Goal: Contribute content

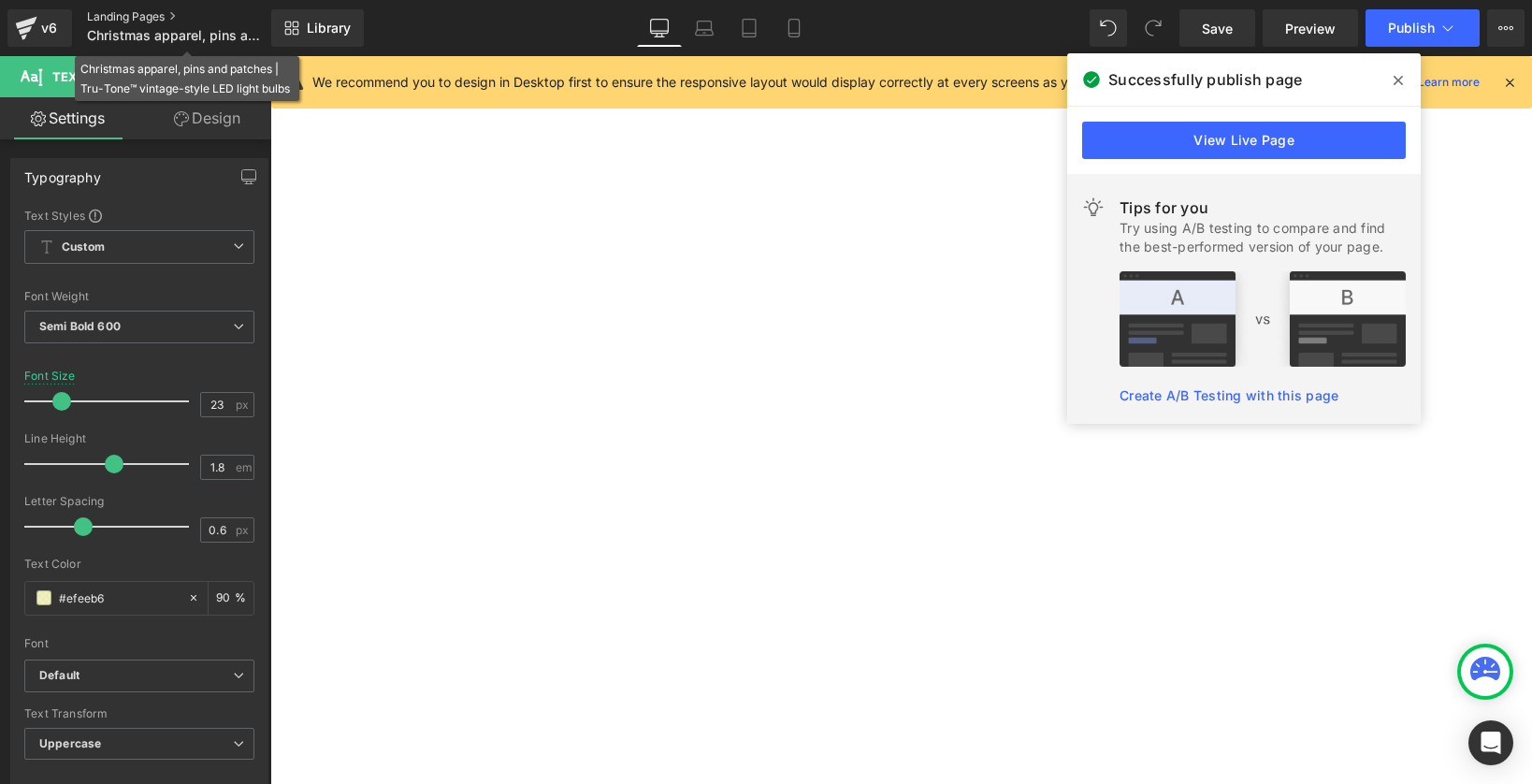
select select "S"
select select "M"
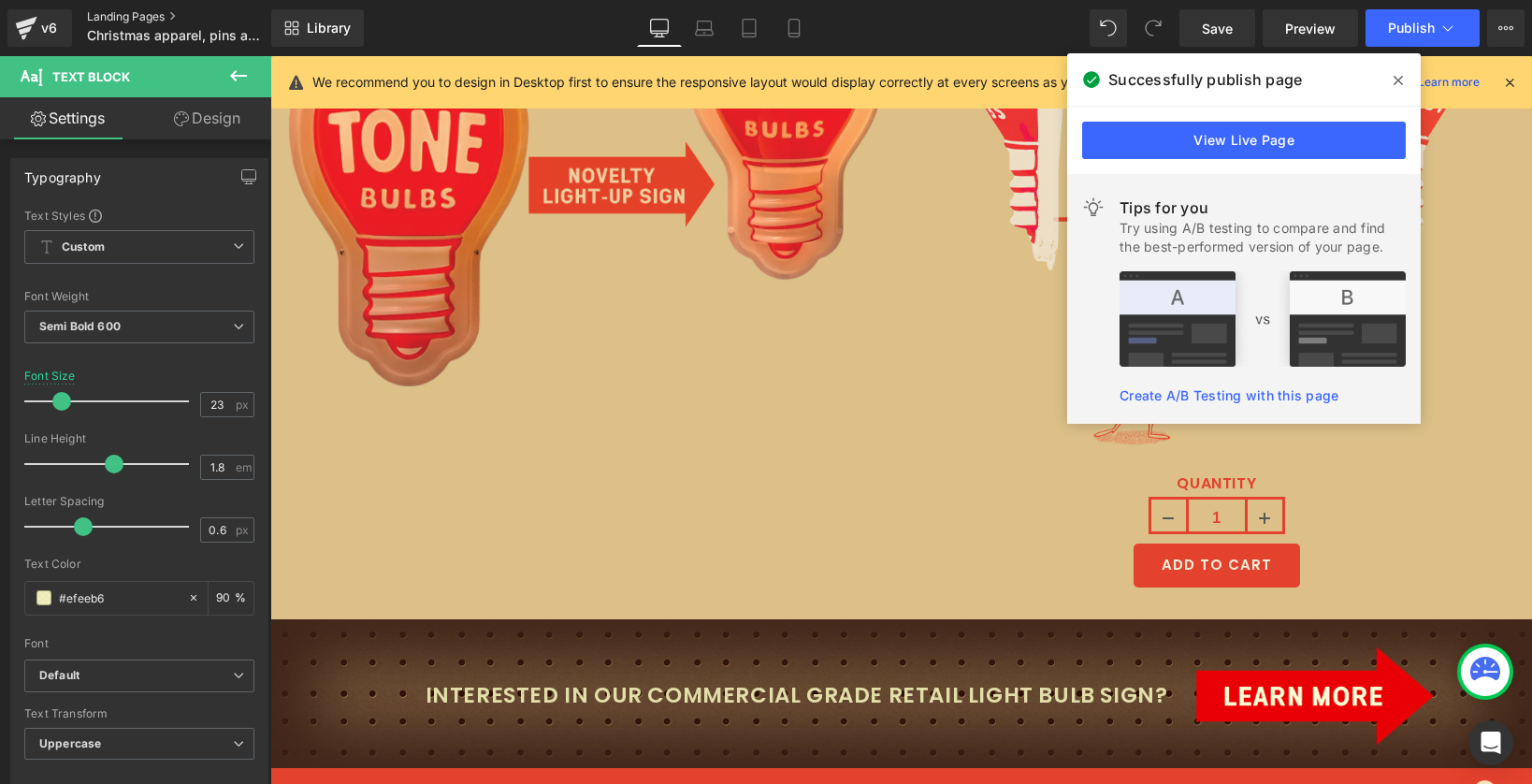
click at [115, 12] on link "Landing Pages" at bounding box center [194, 17] width 215 height 15
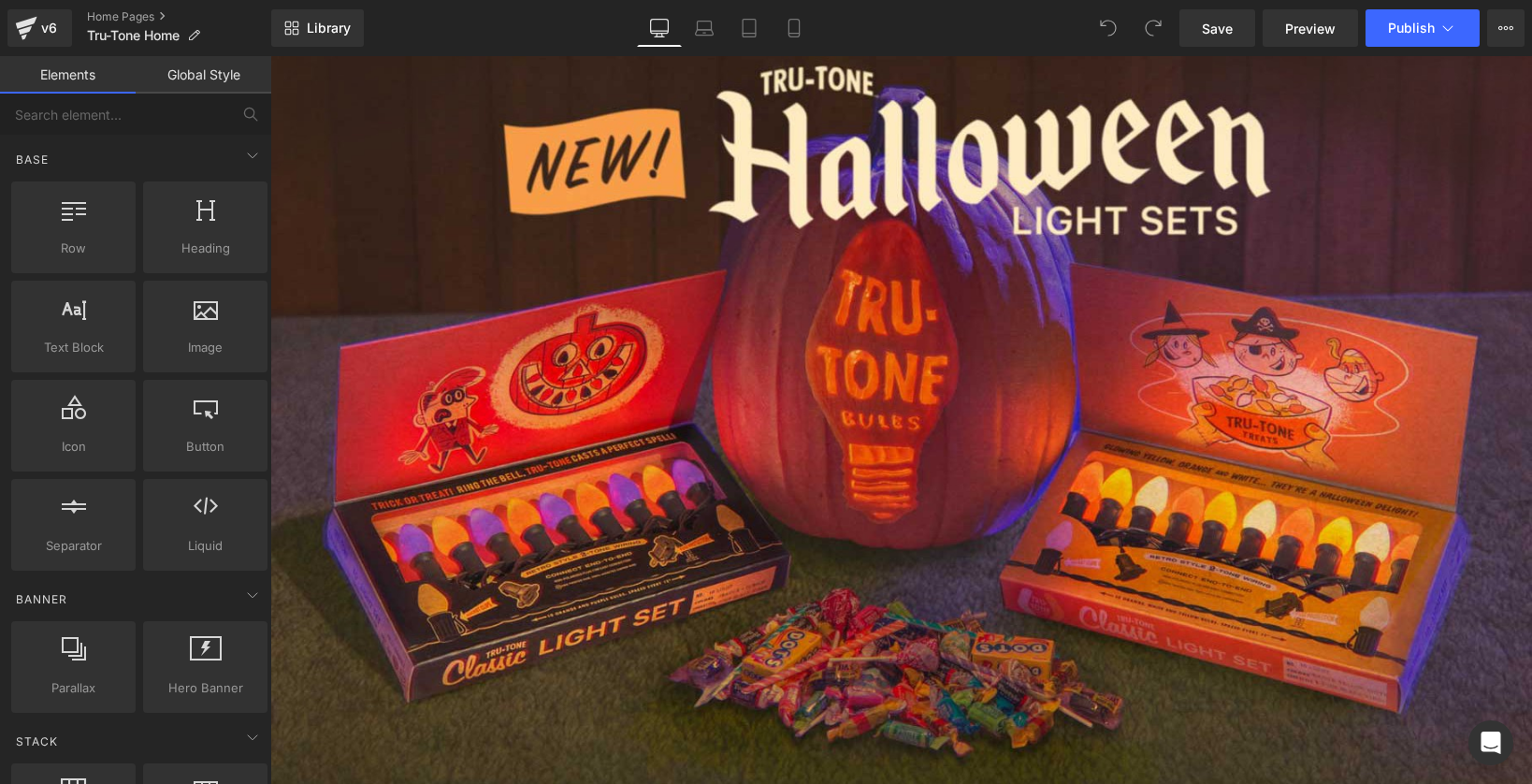
scroll to position [966, 0]
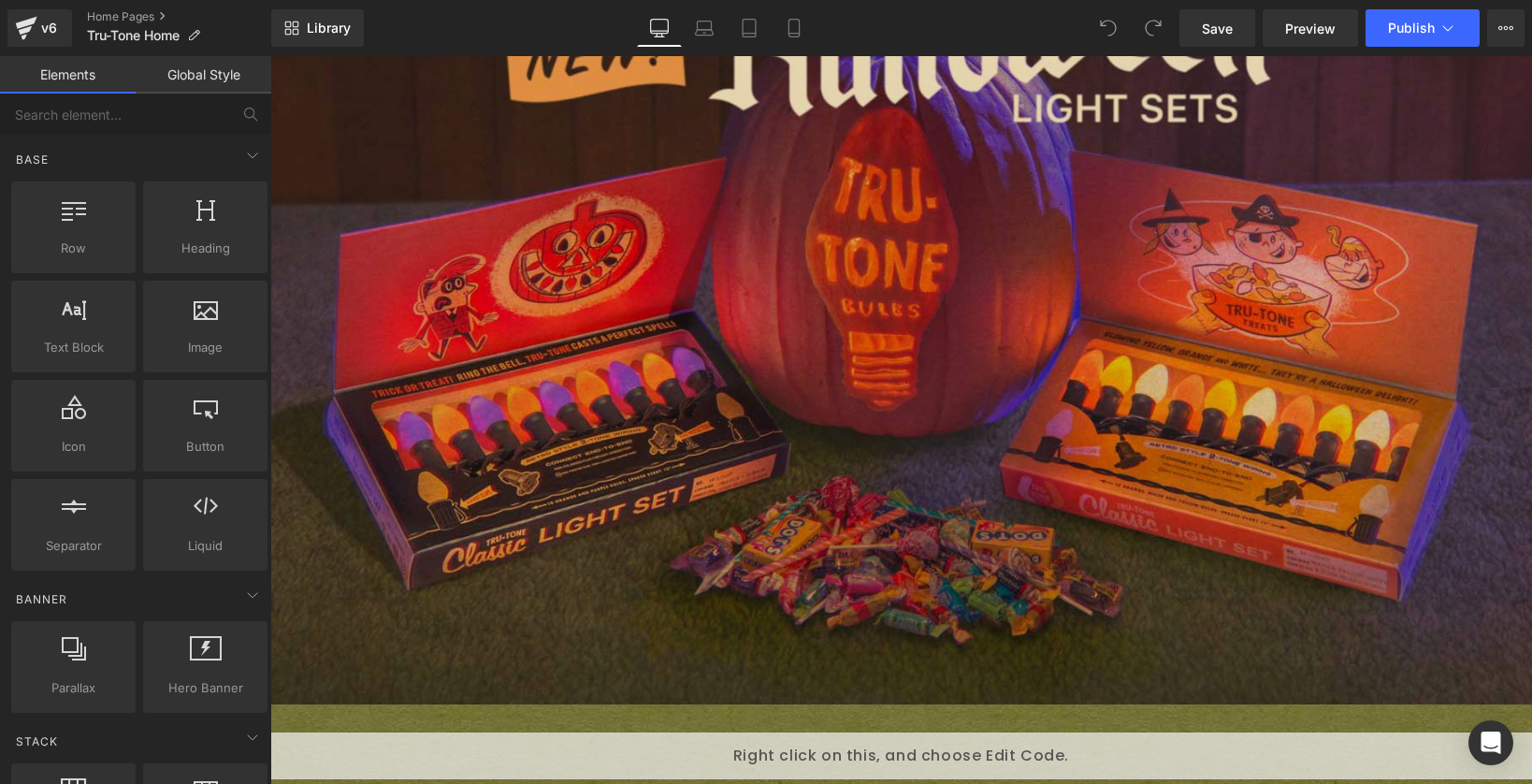
click at [556, 383] on img at bounding box center [900, 262] width 1261 height 882
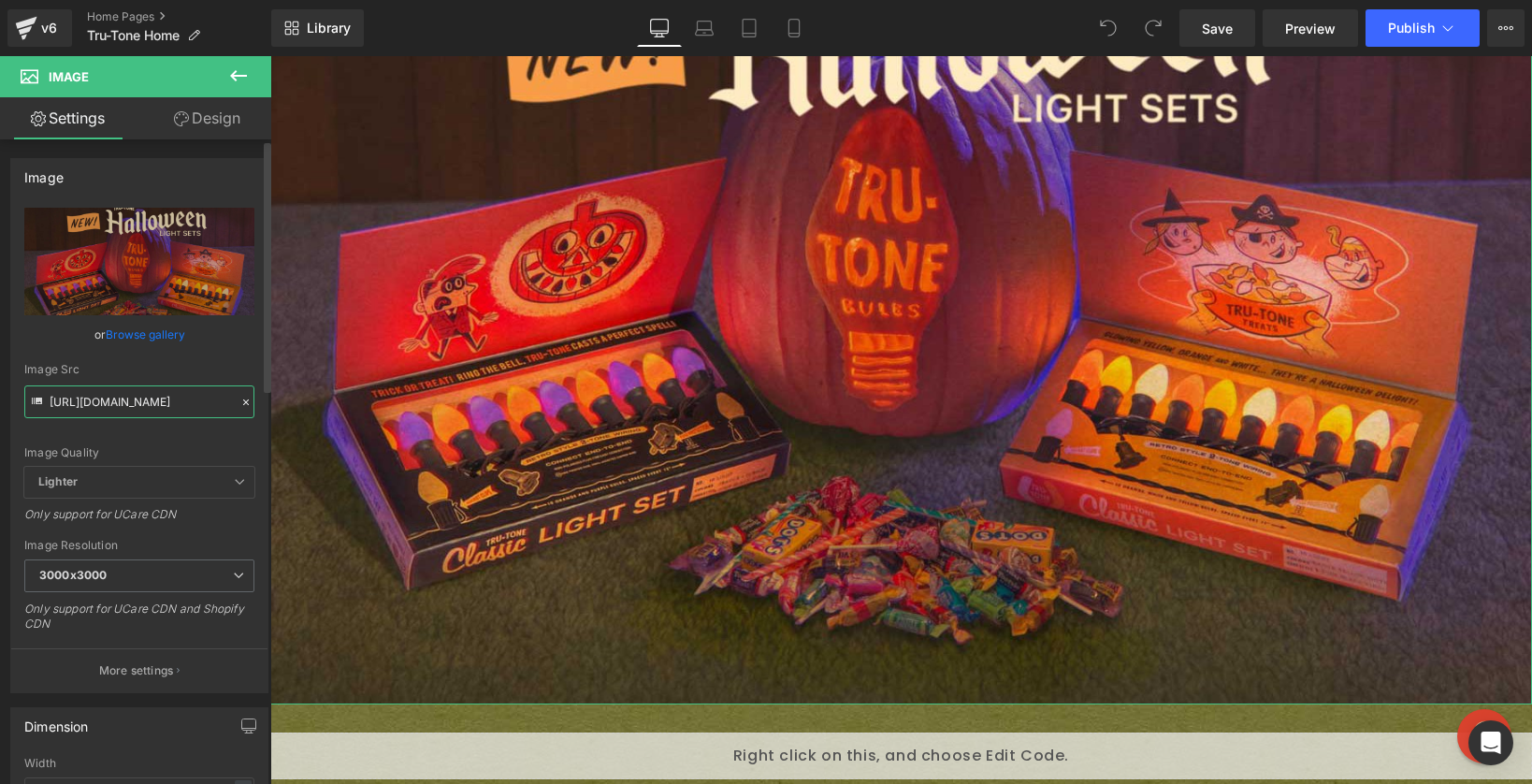
click at [105, 410] on input "https://cdn.shopify.com/s/files/1/0723/1969/7189/files/Halloween-light-sets-NEW…" at bounding box center [139, 401] width 230 height 33
click at [105, 409] on input "https://cdn.shopify.com/s/files/1/0723/1969/7189/files/Halloween-light-sets-NEW…" at bounding box center [139, 401] width 230 height 33
click at [105, 408] on input "https://cdn.shopify.com/s/files/1/0723/1969/7189/files/Halloween-light-sets-NEW…" at bounding box center [139, 401] width 230 height 33
click at [140, 412] on input "https://cdn.shopify.com/s/files/1/0723/1969/7189/files/Halloween-light-sets-NEW…" at bounding box center [139, 401] width 230 height 33
click at [141, 410] on input "https://cdn.shopify.com/s/files/1/0723/1969/7189/files/Halloween-light-sets-NEW…" at bounding box center [139, 401] width 230 height 33
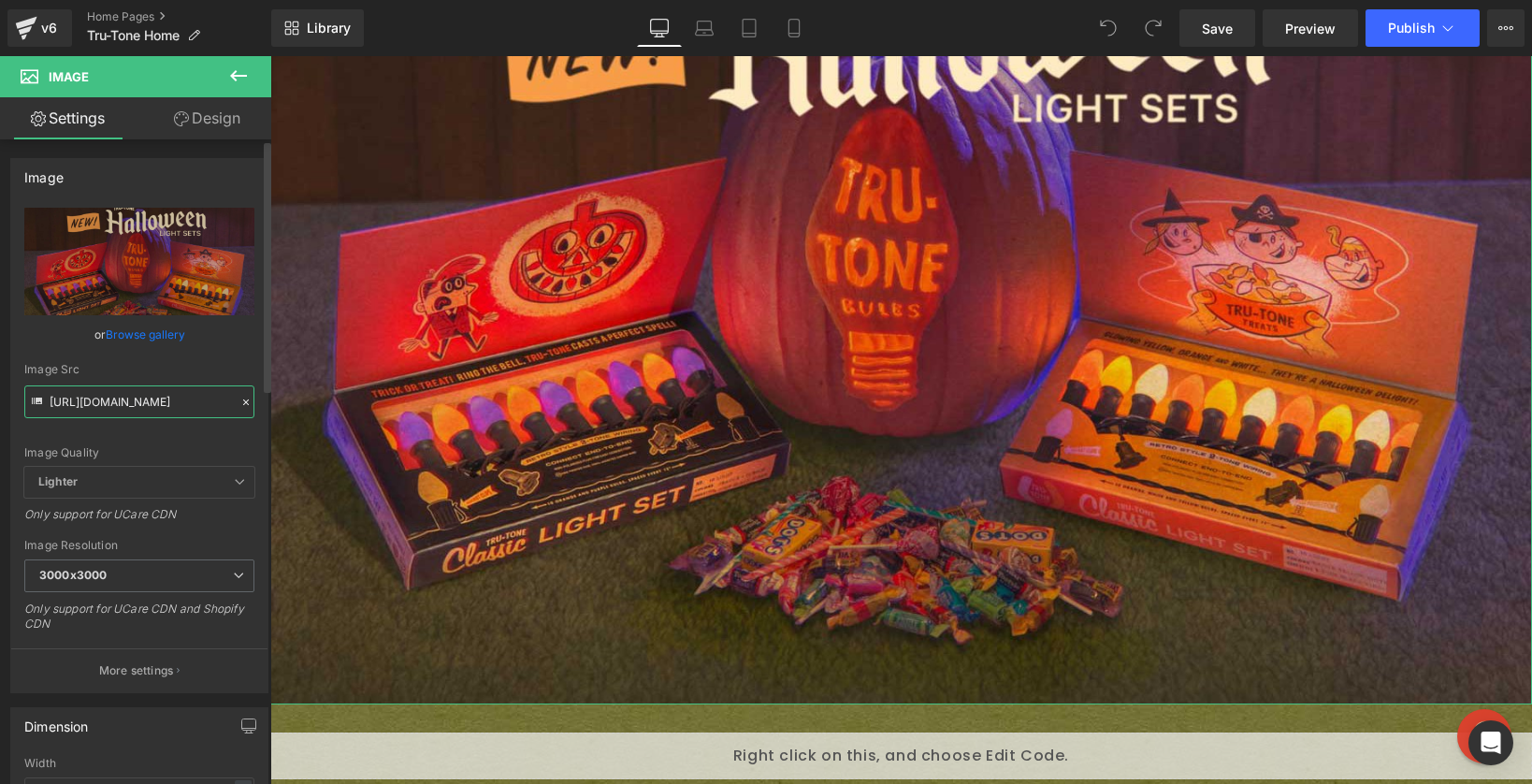
click at [141, 409] on input "https://cdn.shopify.com/s/files/1/0723/1969/7189/files/Halloween-light-sets-NEW…" at bounding box center [139, 401] width 230 height 33
click at [141, 402] on input "https://cdn.shopify.com/s/files/1/0723/1969/7189/files/Halloween-light-sets-NEW…" at bounding box center [139, 401] width 230 height 33
click at [142, 402] on input "https://cdn.shopify.com/s/files/1/0723/1969/7189/files/Halloween-light-sets-NEW…" at bounding box center [139, 401] width 230 height 33
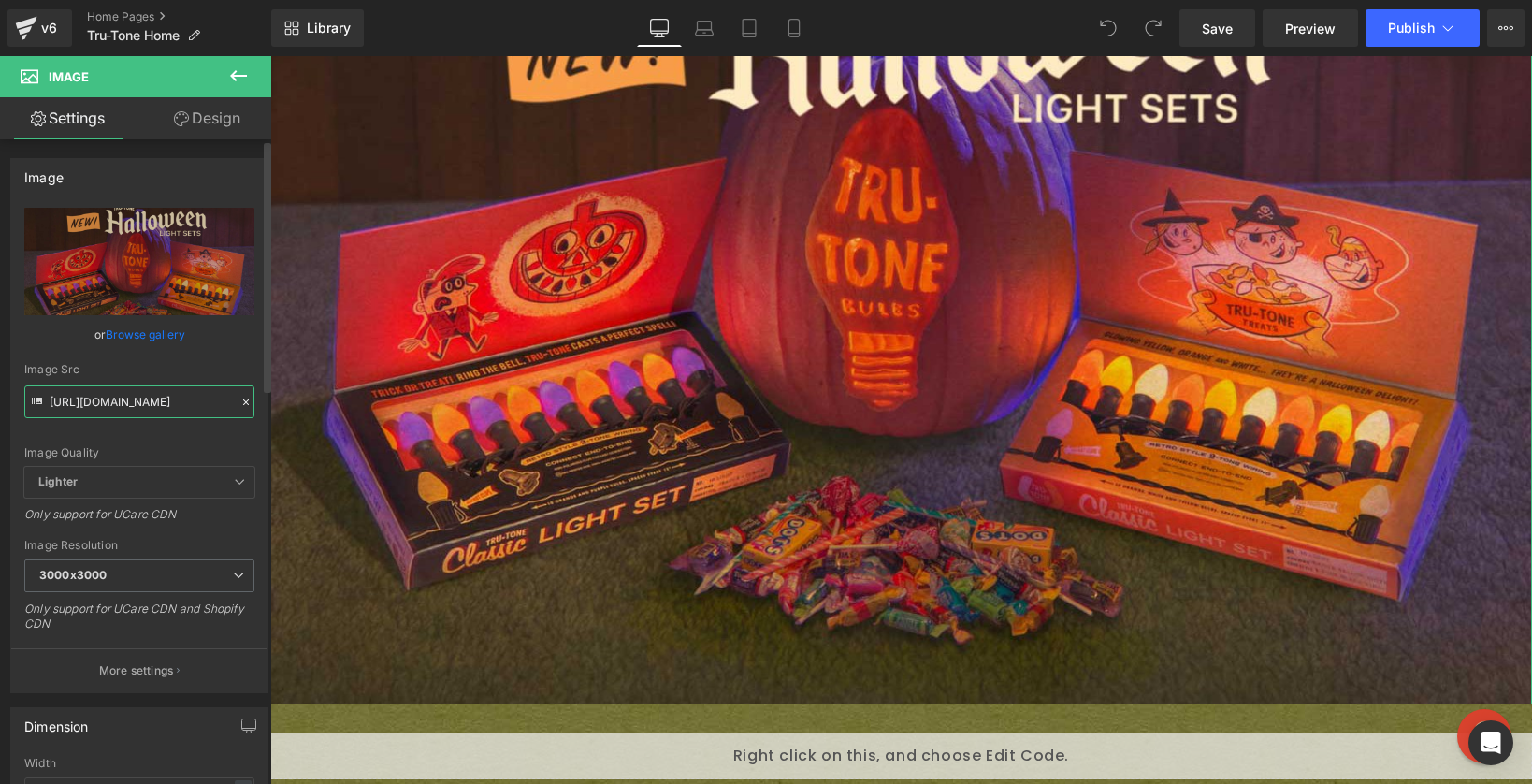
paste input ".jpg?v=1755881711"
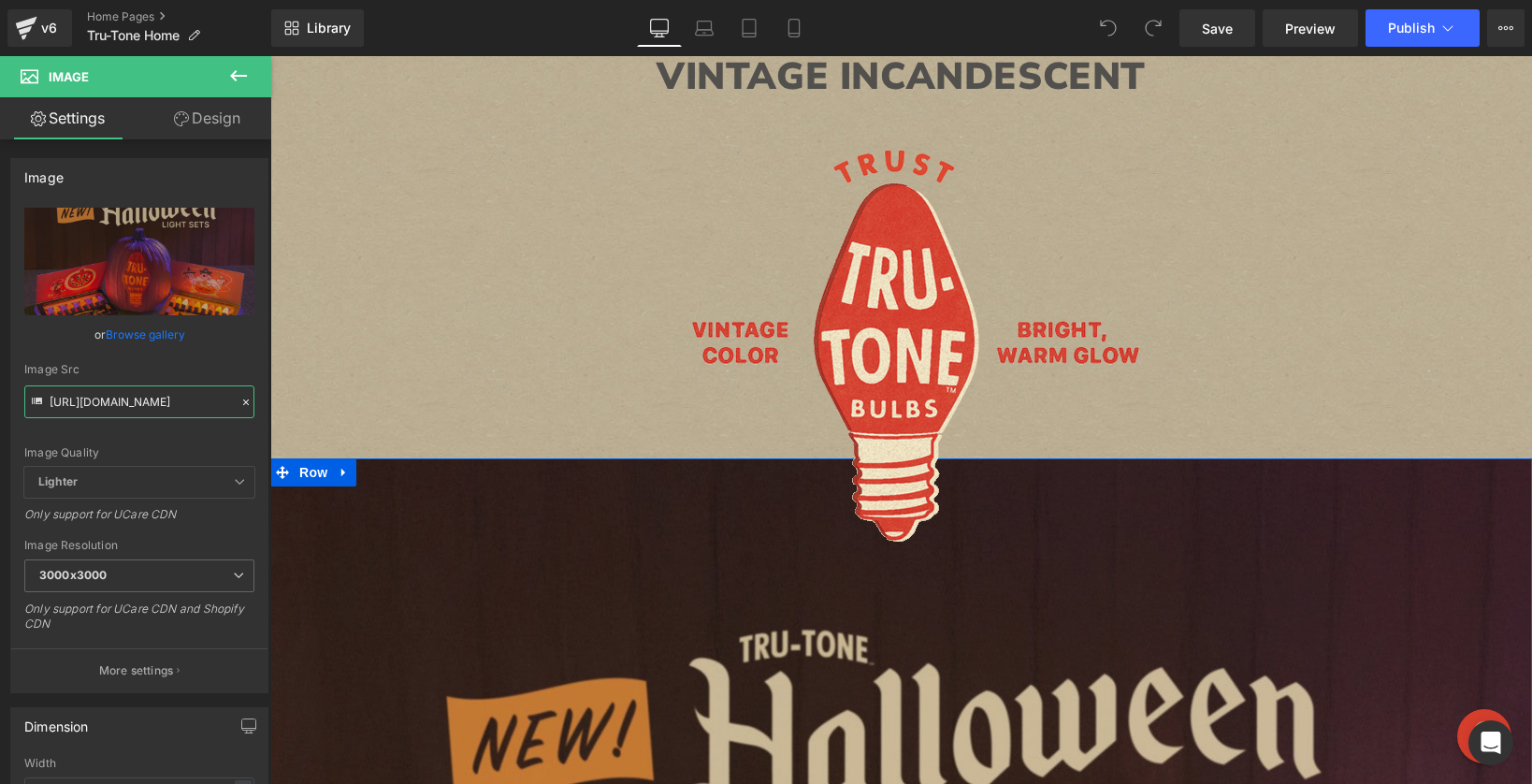
scroll to position [626, 0]
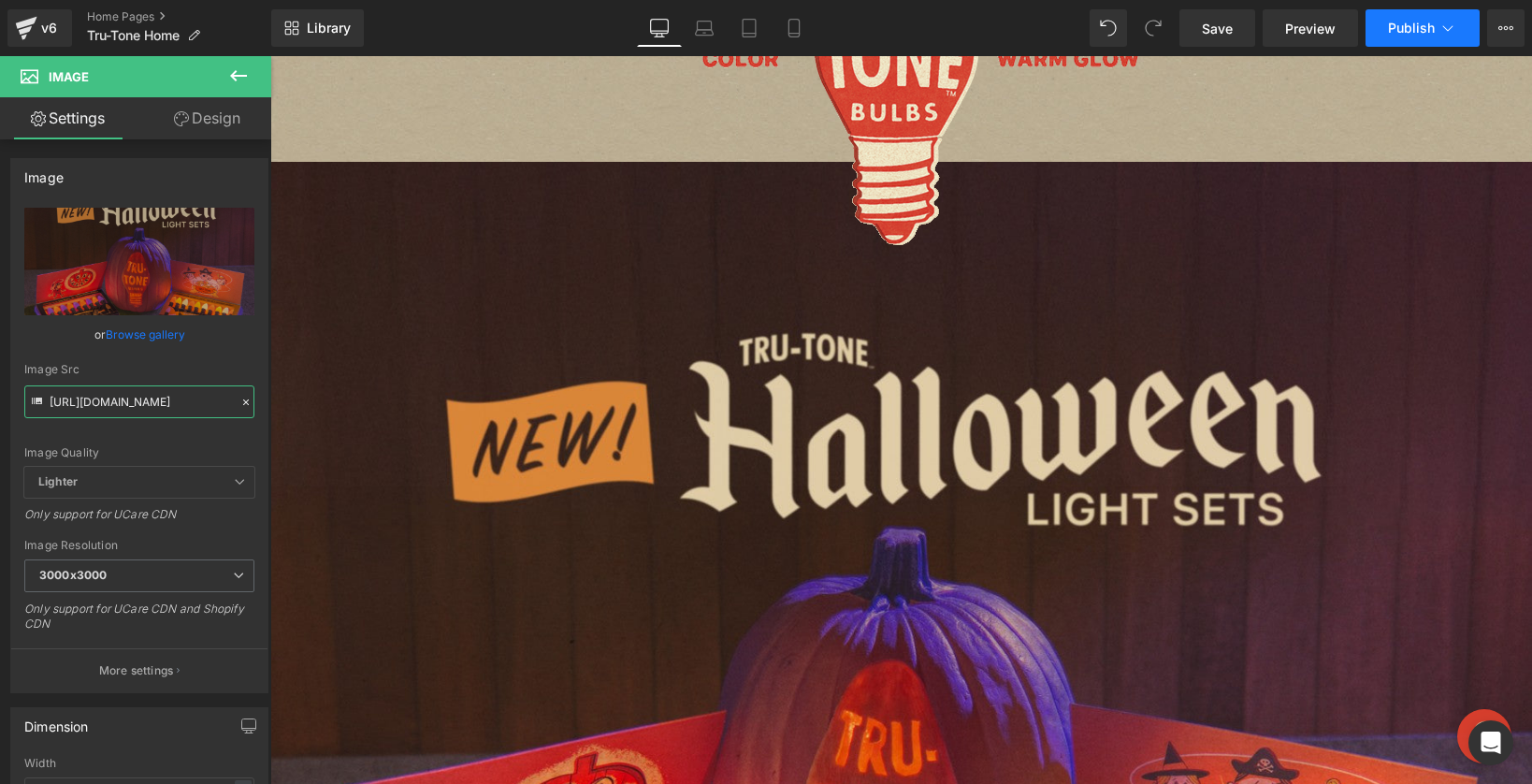
type input "https://cdn.shopify.com/s/files/1/0723/1969/7189/files/Halloween-light-sets-NEW…"
click at [1404, 21] on span "Publish" at bounding box center [1411, 28] width 46 height 15
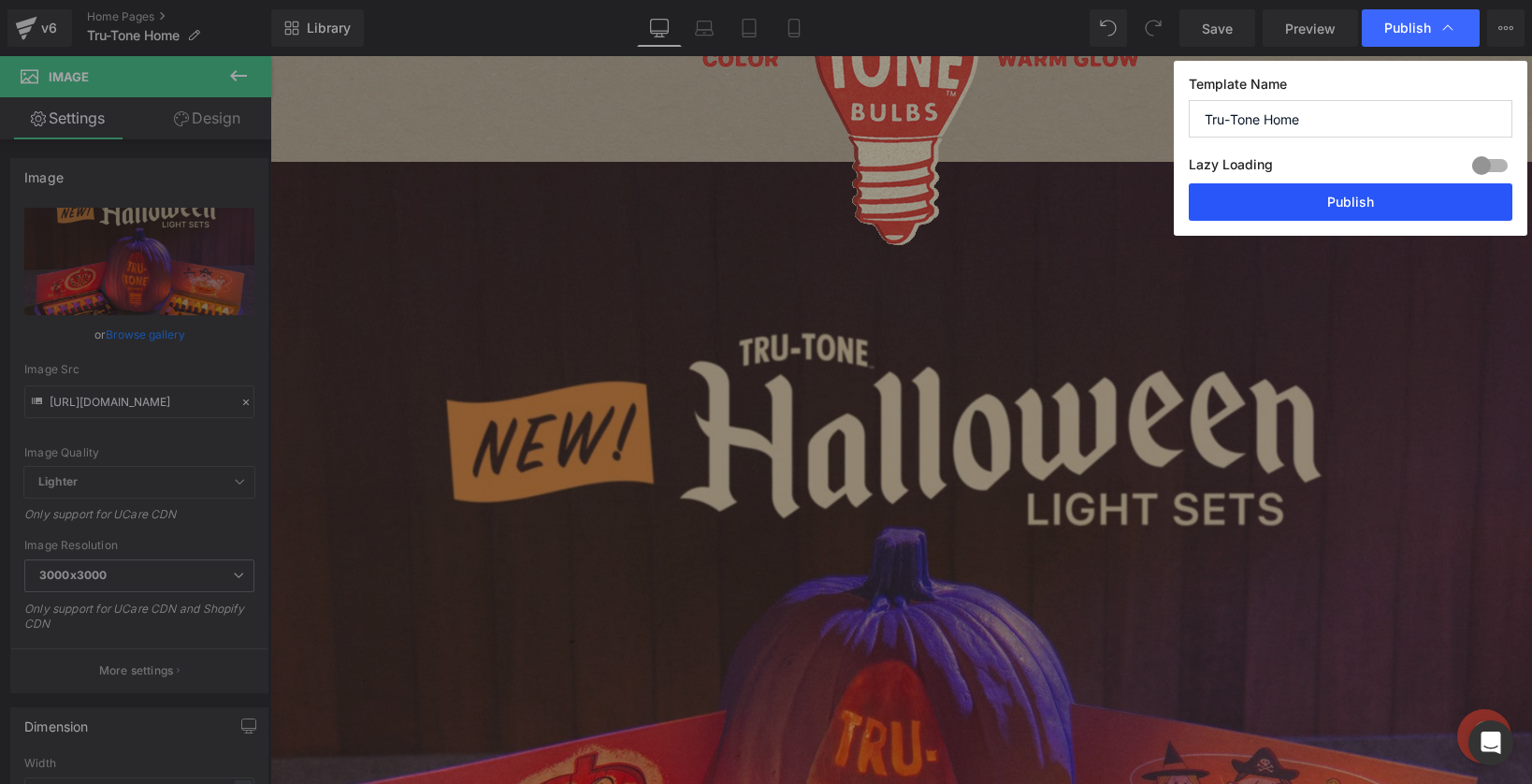
click at [1321, 206] on button "Publish" at bounding box center [1350, 203] width 324 height 38
